Goal: Find specific page/section: Find specific page/section

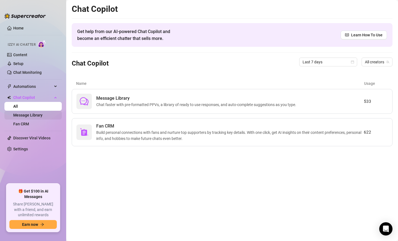
click at [42, 116] on link "Message Library" at bounding box center [27, 115] width 29 height 4
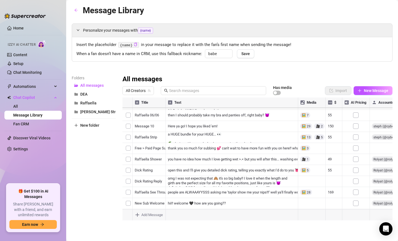
scroll to position [802, 0]
click at [145, 89] on span "All Creators" at bounding box center [138, 91] width 25 height 8
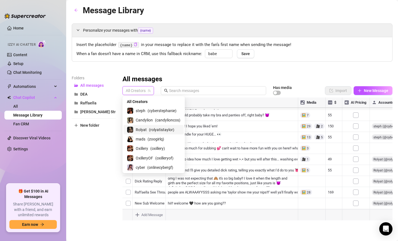
click at [142, 129] on span "Rolyat" at bounding box center [141, 130] width 11 height 6
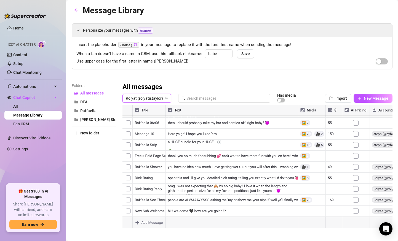
scroll to position [4, 0]
